Goal: Book appointment/travel/reservation

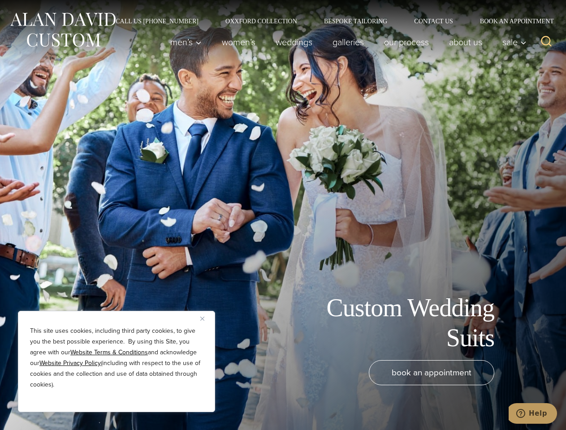
click at [283, 215] on div "Custom Wedding Suits book an appointment" at bounding box center [283, 215] width 566 height 430
click at [206, 319] on button "Close" at bounding box center [205, 318] width 11 height 11
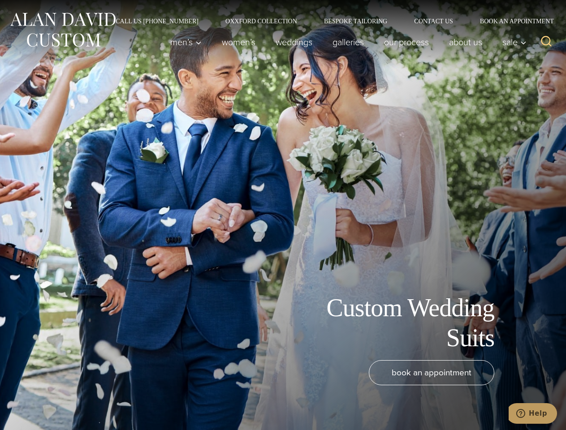
click at [116, 400] on div "book an appointment" at bounding box center [269, 390] width 521 height 61
click at [546, 42] on icon "Search" at bounding box center [546, 41] width 13 height 13
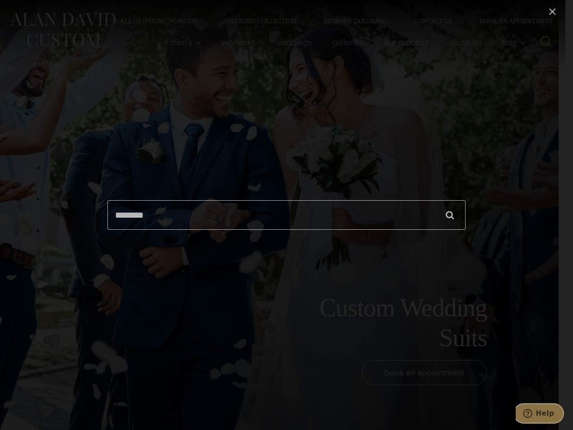
click at [533, 414] on icon "Help" at bounding box center [528, 413] width 9 height 9
